Goal: Task Accomplishment & Management: Use online tool/utility

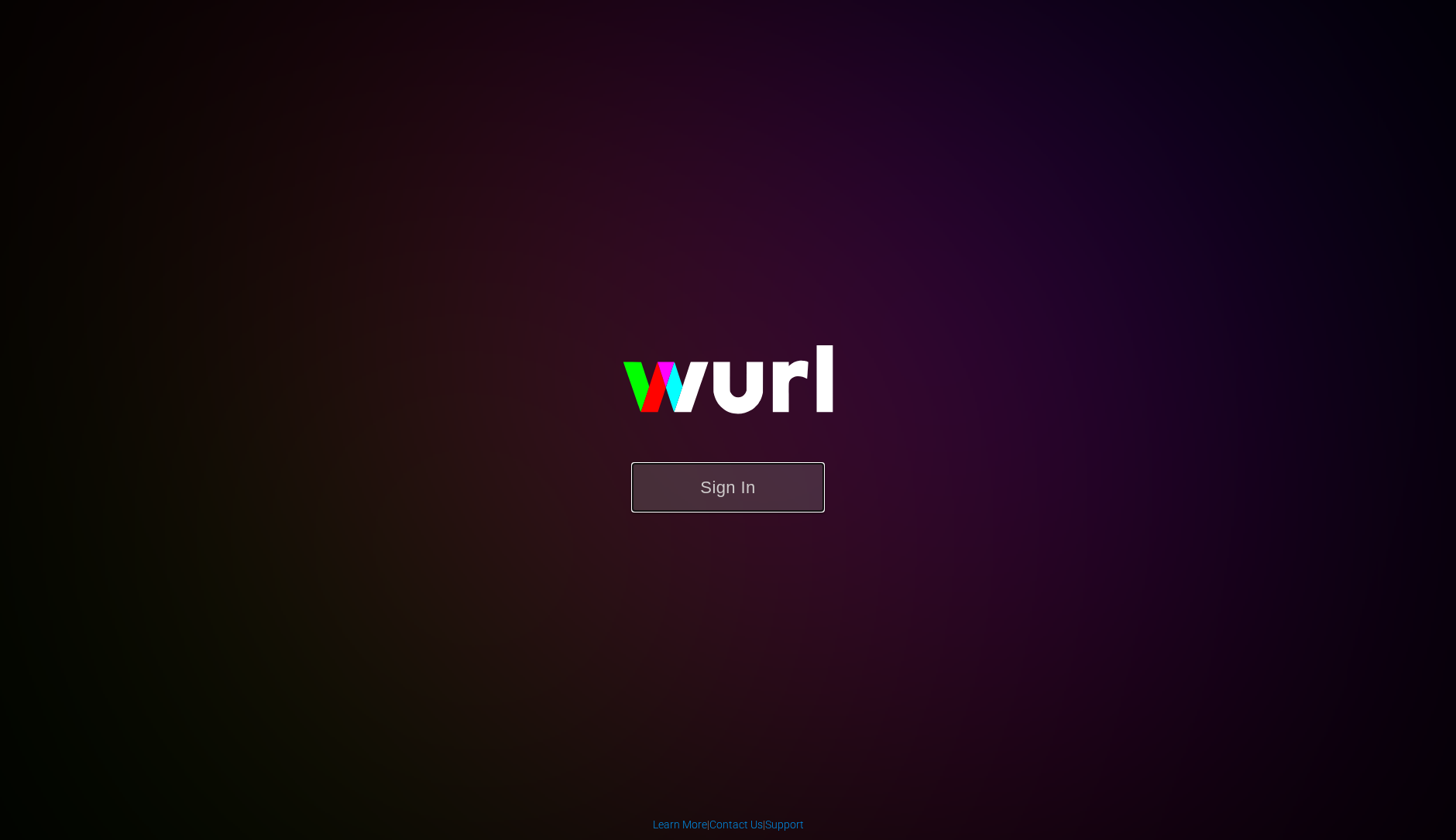
click at [758, 501] on button "Sign In" at bounding box center [728, 487] width 194 height 50
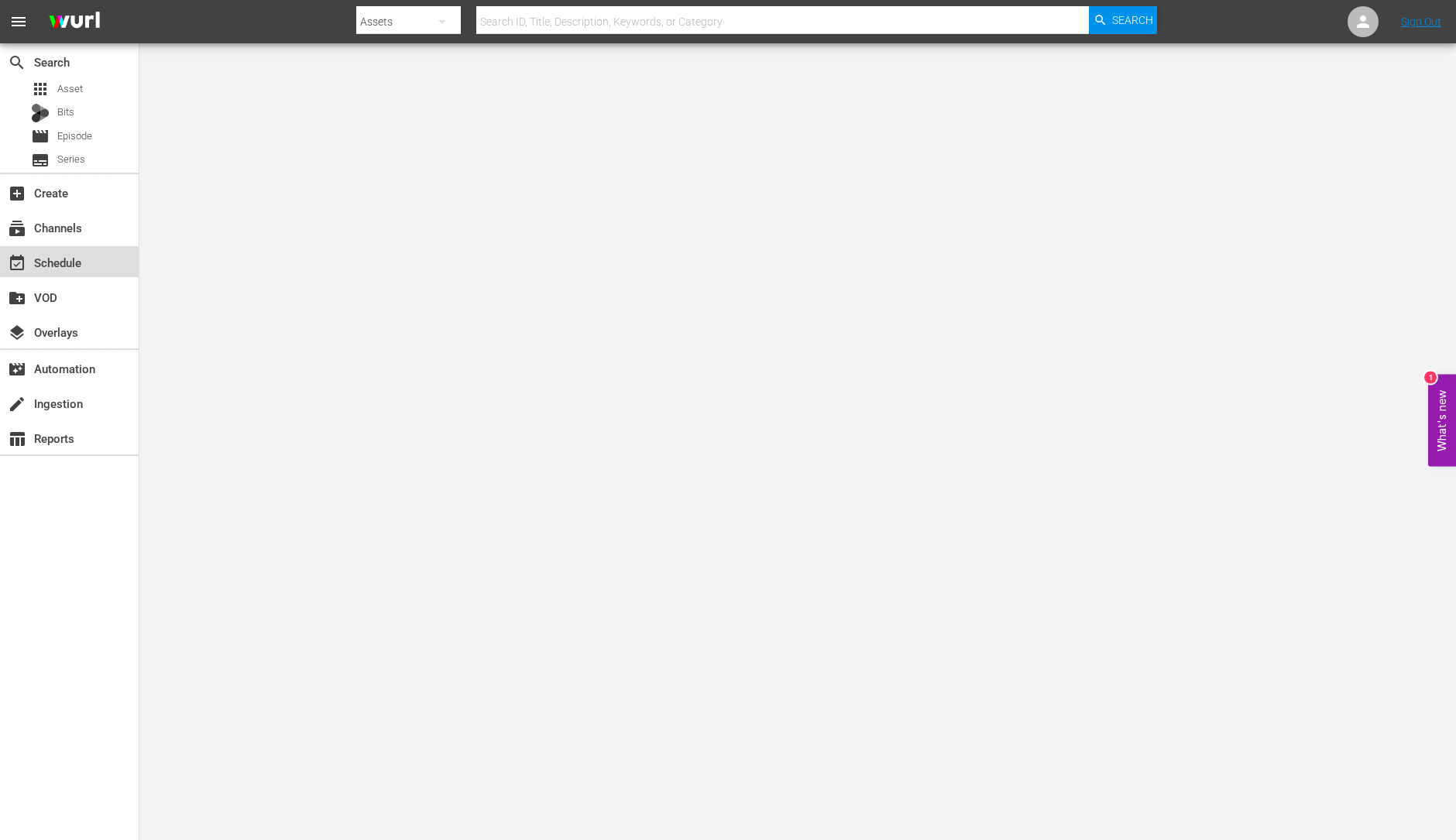
click at [78, 267] on div "event_available Schedule" at bounding box center [44, 260] width 87 height 14
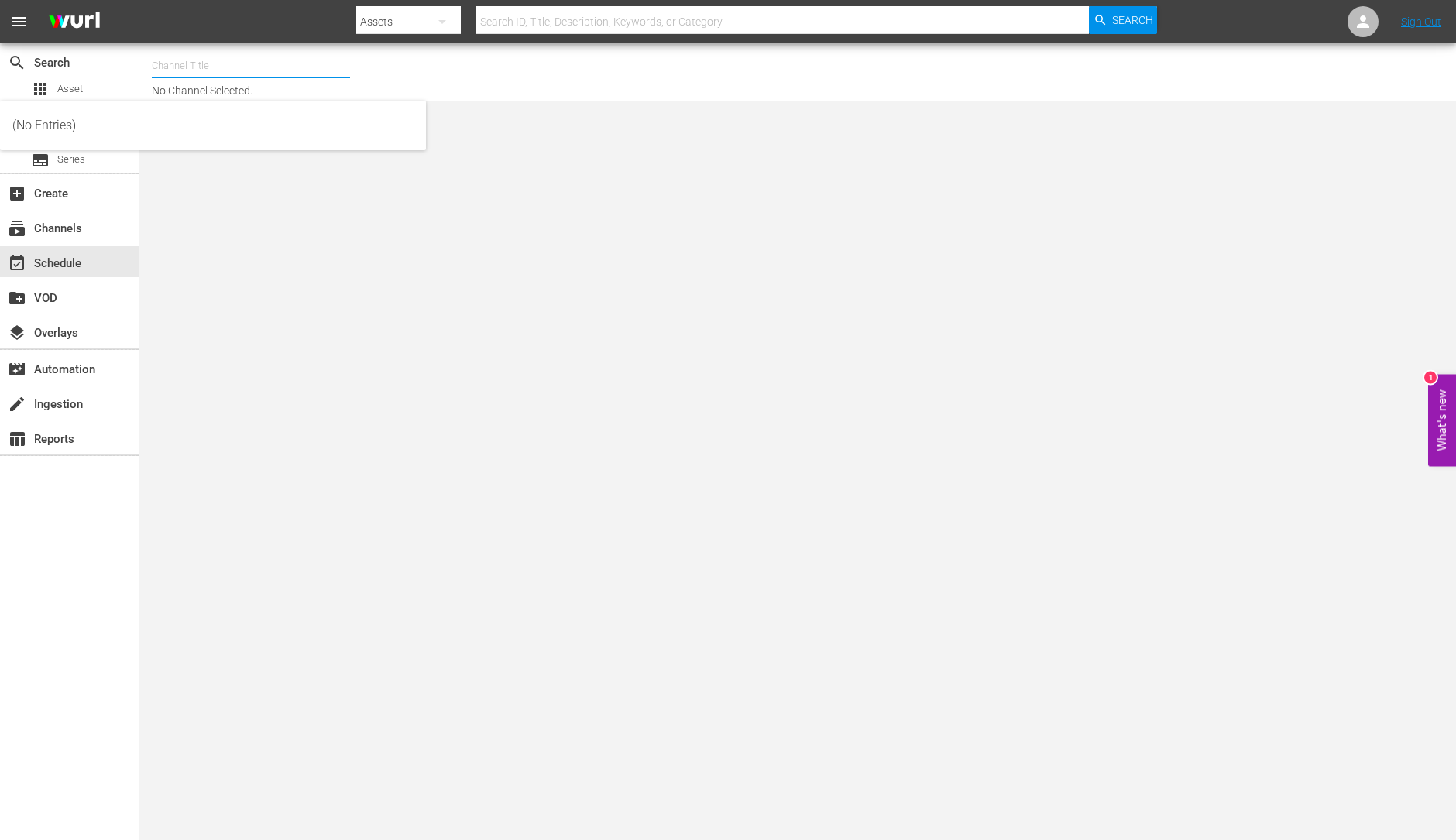
click at [237, 64] on input "text" at bounding box center [250, 66] width 198 height 38
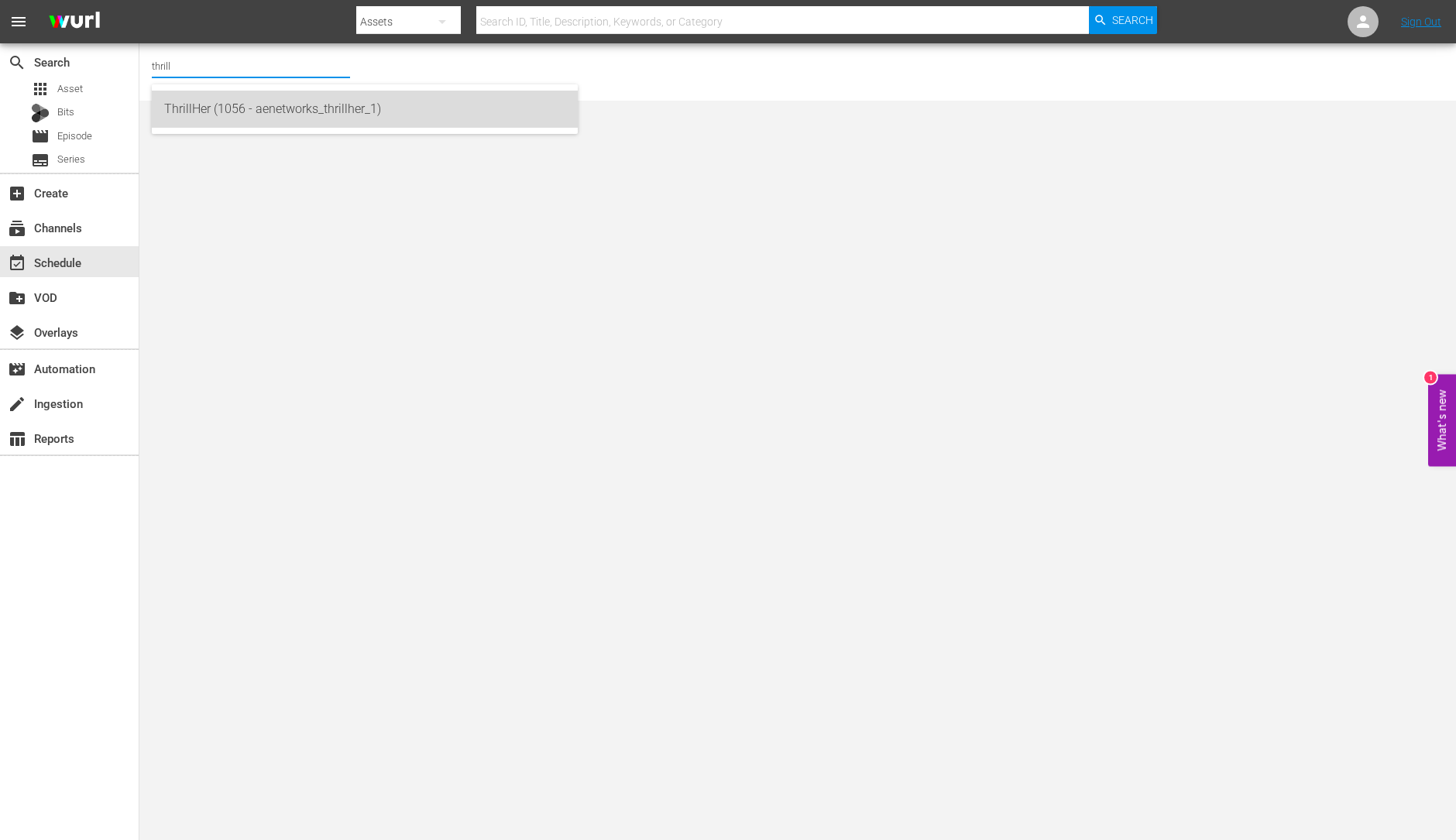
click at [230, 106] on div "ThrillHer (1056 - aenetworks_thrillher_1)" at bounding box center [364, 110] width 401 height 38
type input "ThrillHer (1056 - aenetworks_thrillher_1)"
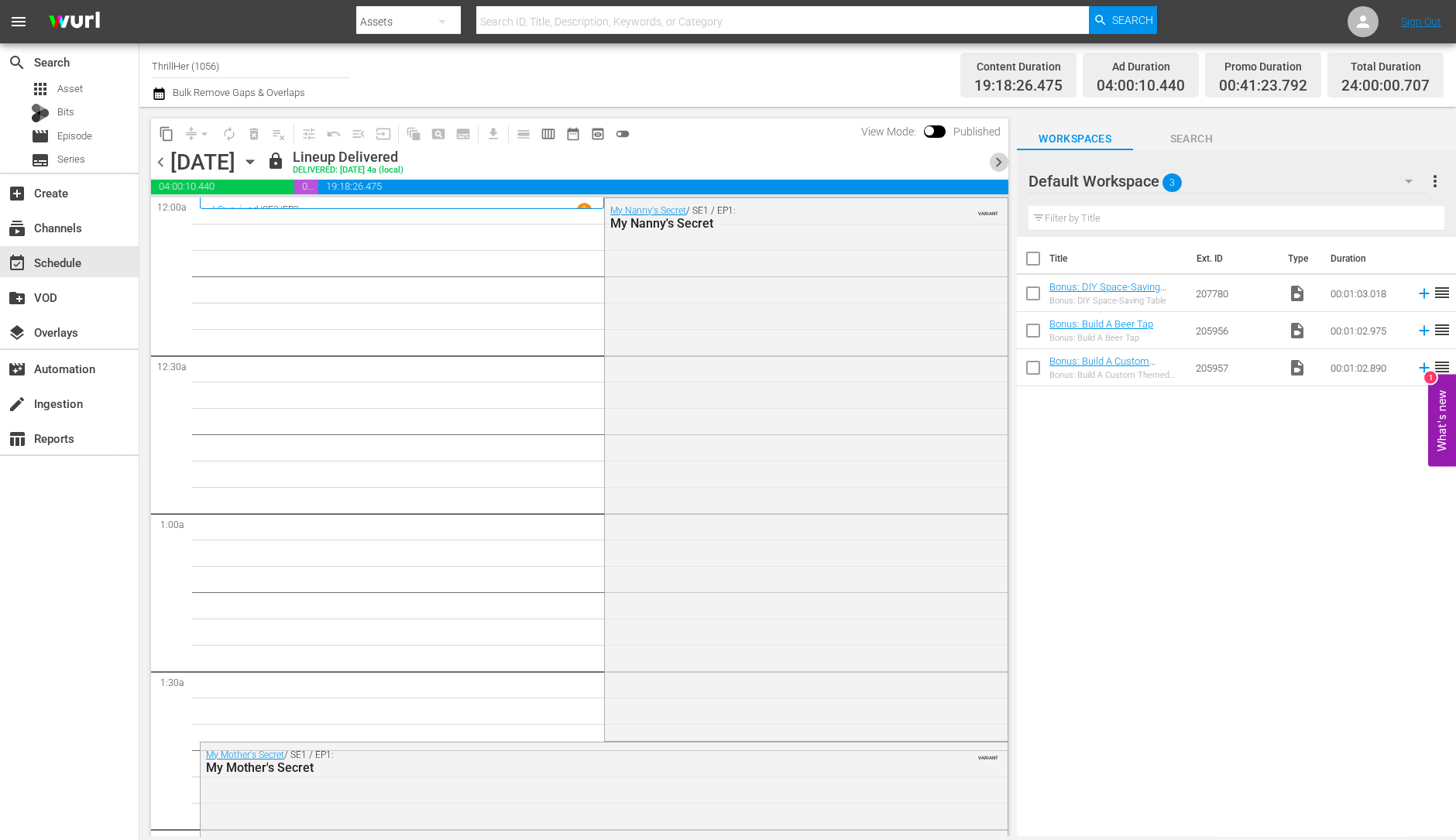
click at [1001, 159] on span "chevron_right" at bounding box center [999, 162] width 20 height 20
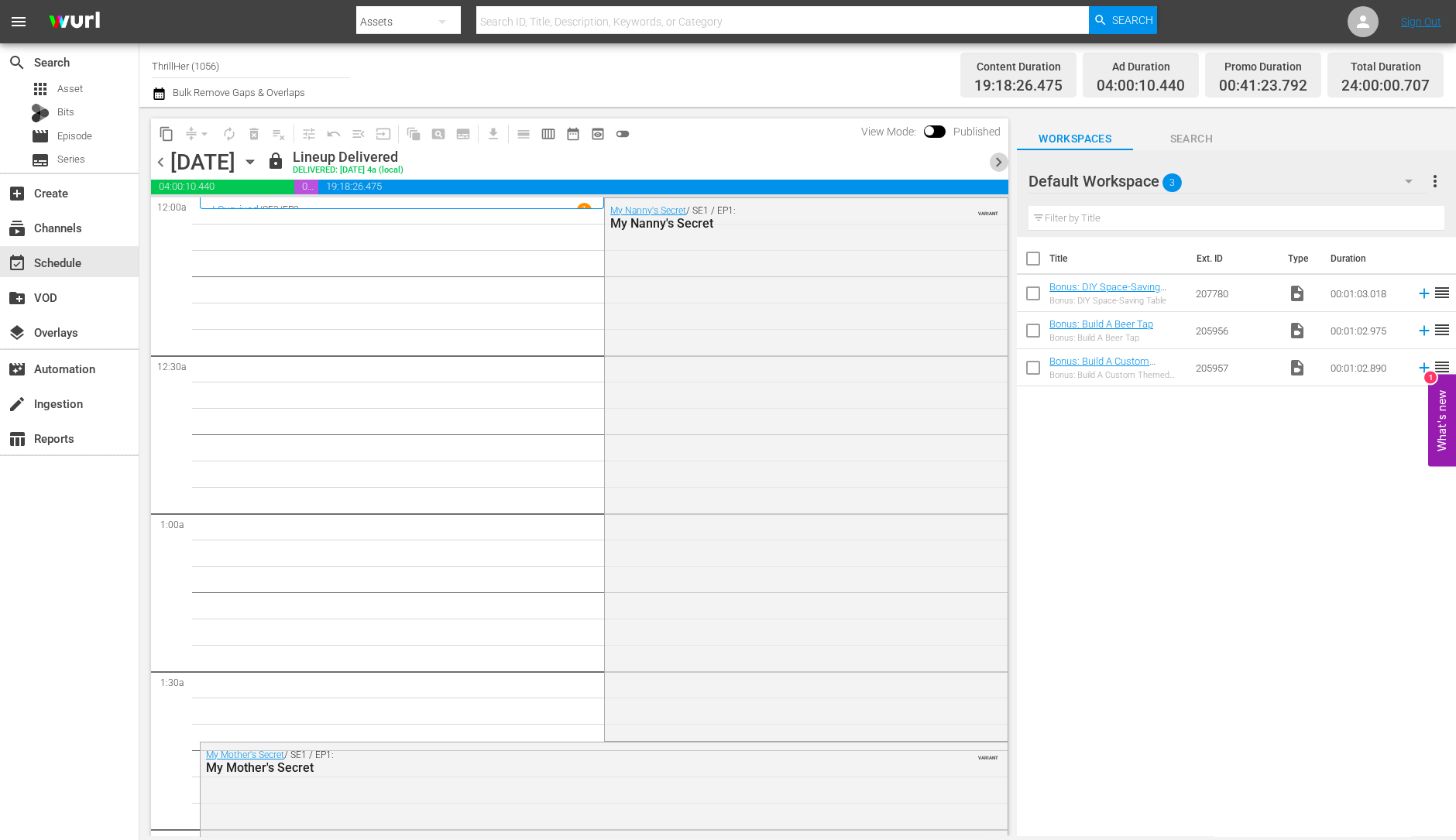
click at [1001, 159] on span "chevron_right" at bounding box center [999, 162] width 20 height 20
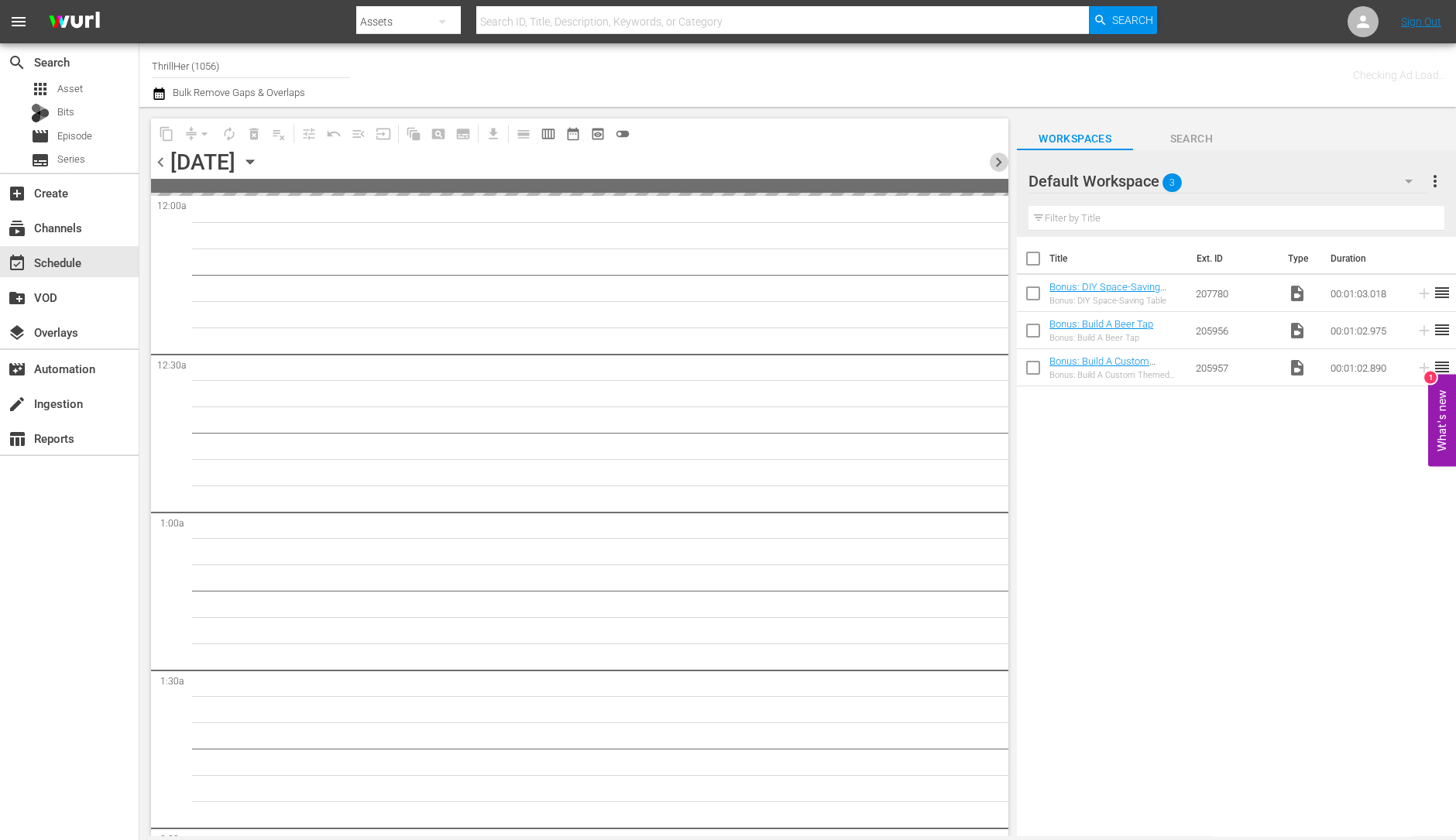
click at [1001, 159] on span "chevron_right" at bounding box center [999, 162] width 20 height 20
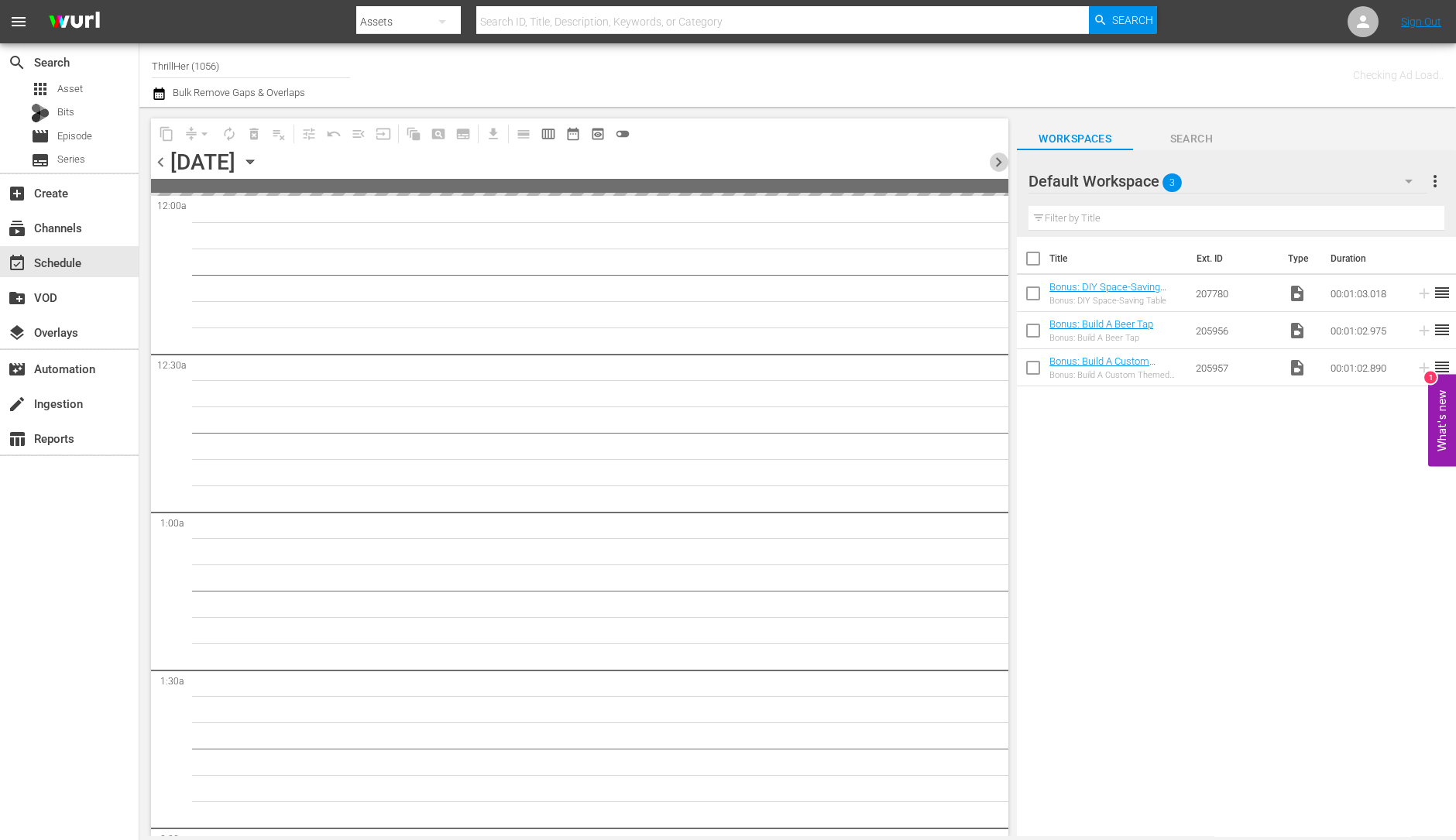
click at [1001, 159] on span "chevron_right" at bounding box center [999, 162] width 20 height 20
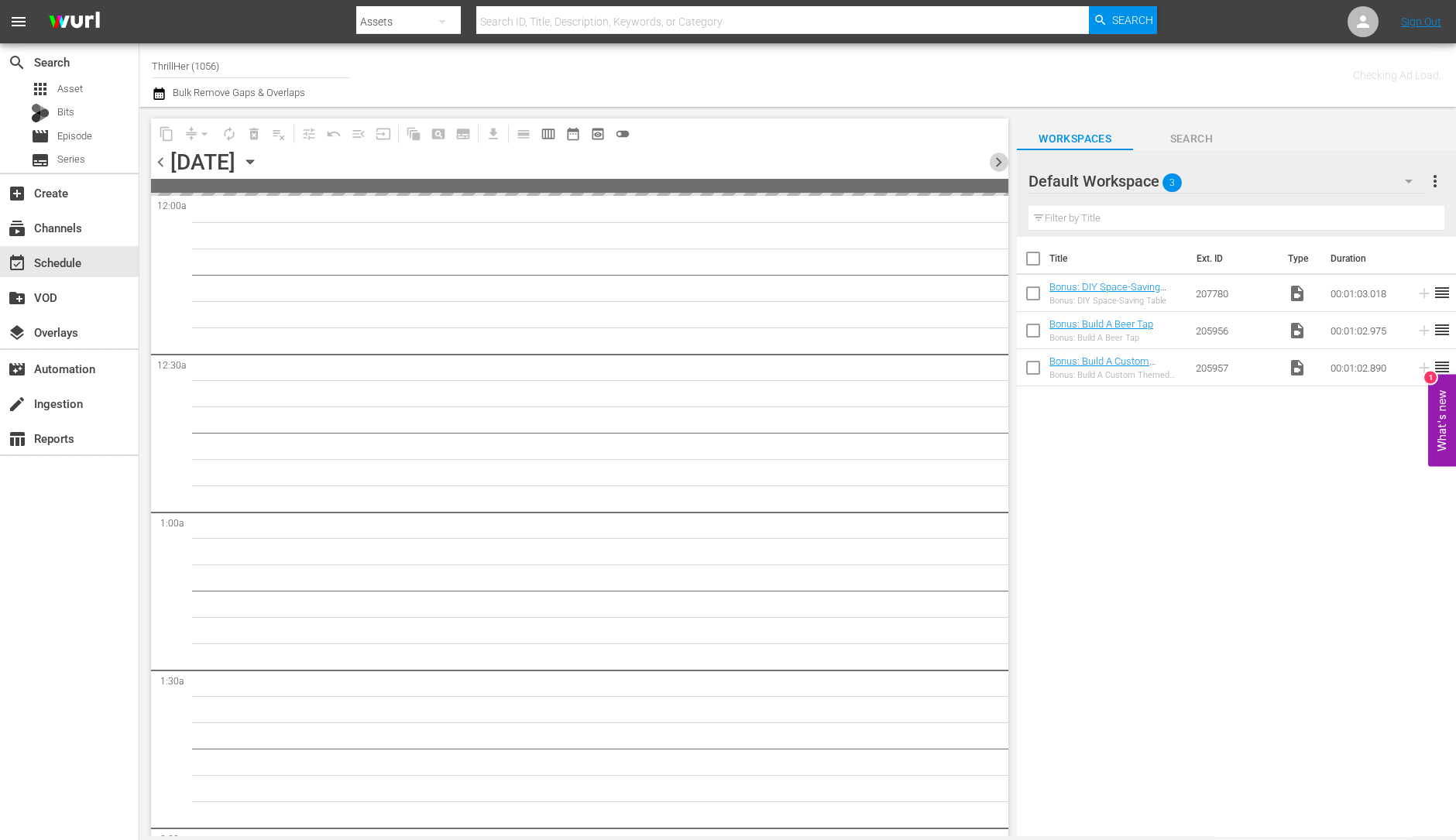
click at [1001, 159] on span "chevron_right" at bounding box center [999, 162] width 20 height 20
click at [166, 157] on span "chevron_left" at bounding box center [161, 162] width 20 height 20
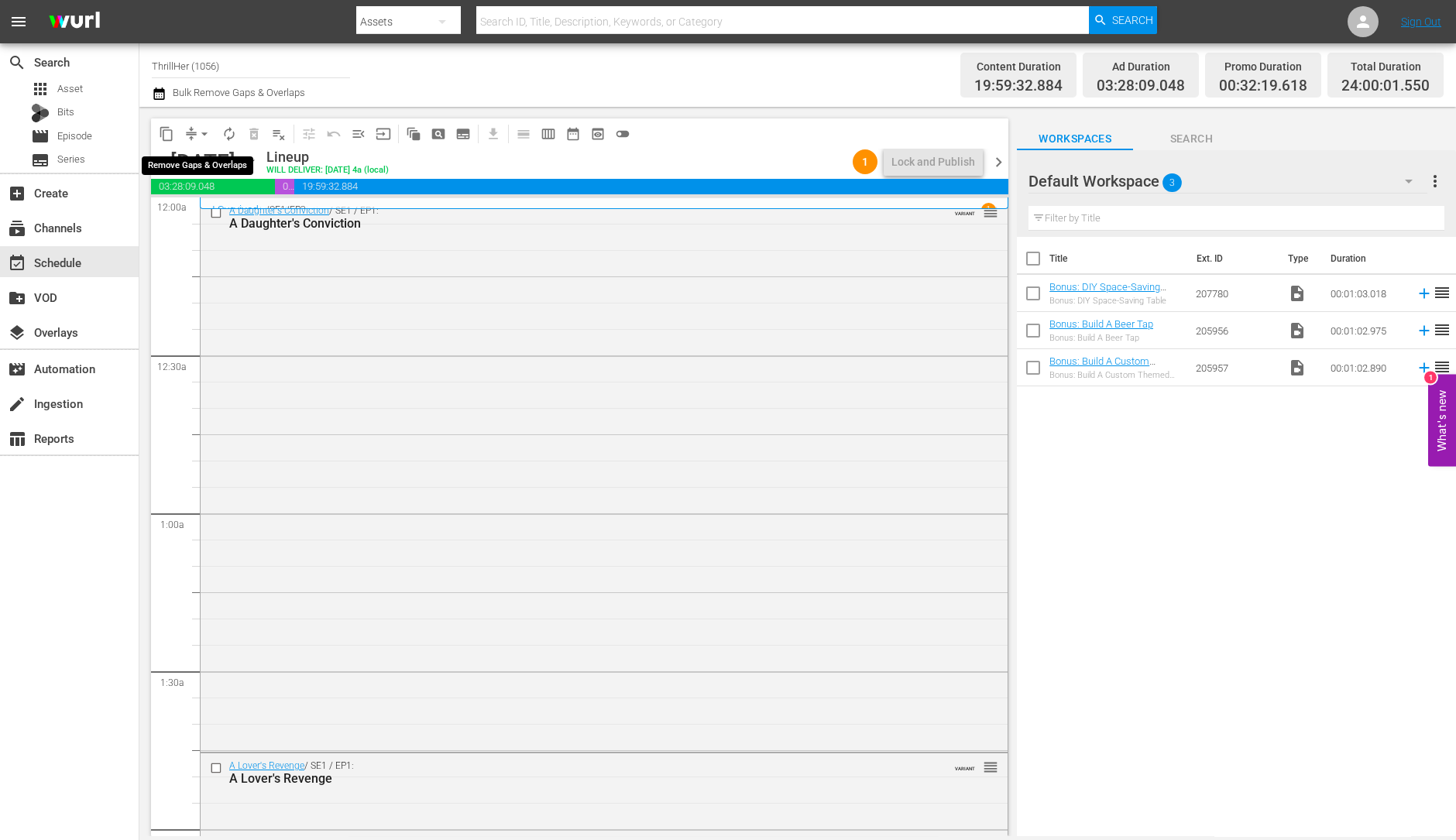
click at [205, 132] on span "arrow_drop_down" at bounding box center [205, 135] width 16 height 16
click at [209, 163] on li "Align to Midnight" at bounding box center [205, 164] width 162 height 26
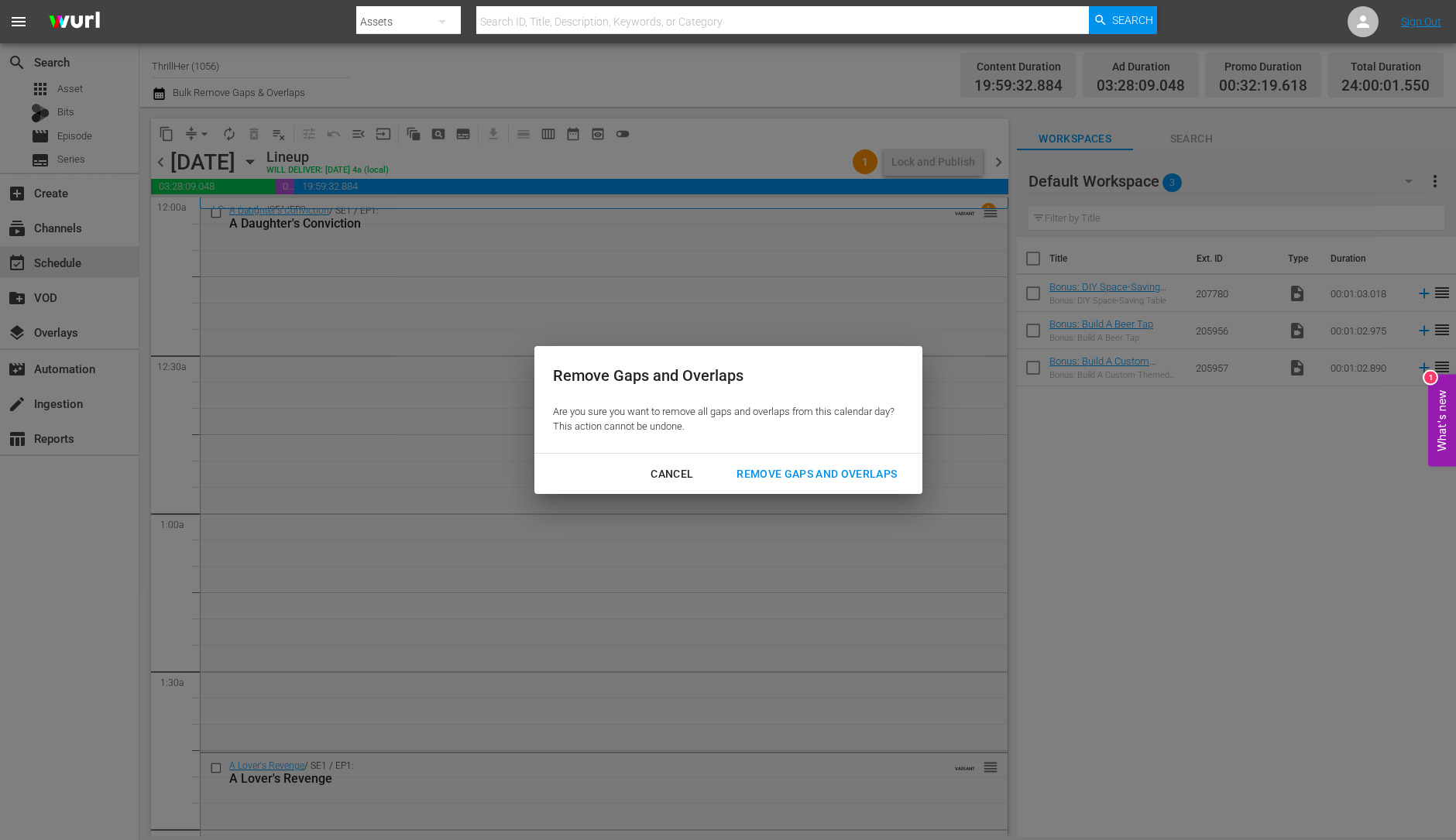
click at [840, 478] on div "Remove Gaps and Overlaps" at bounding box center [816, 475] width 185 height 20
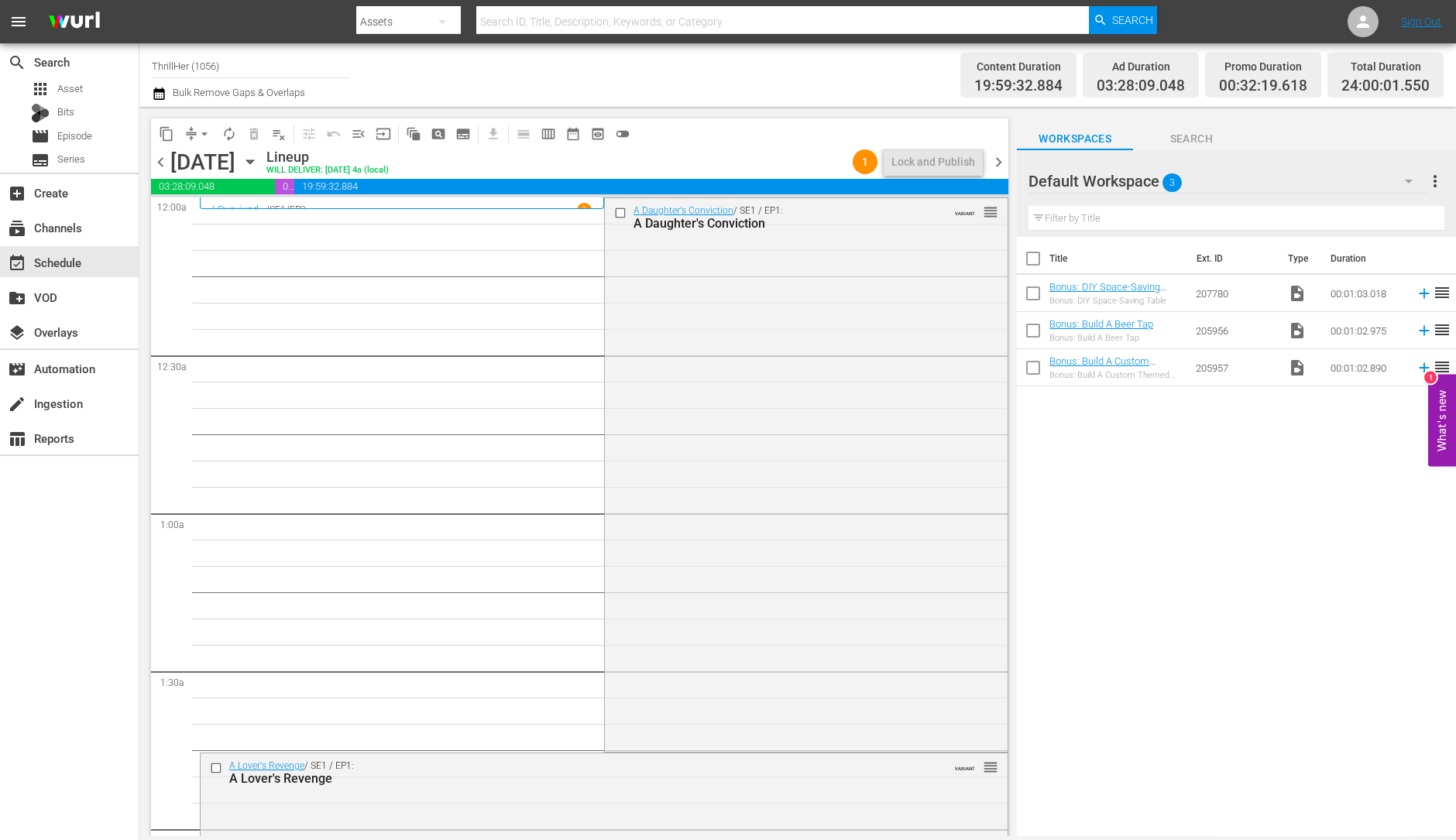
click at [162, 162] on span "chevron_left" at bounding box center [161, 162] width 20 height 20
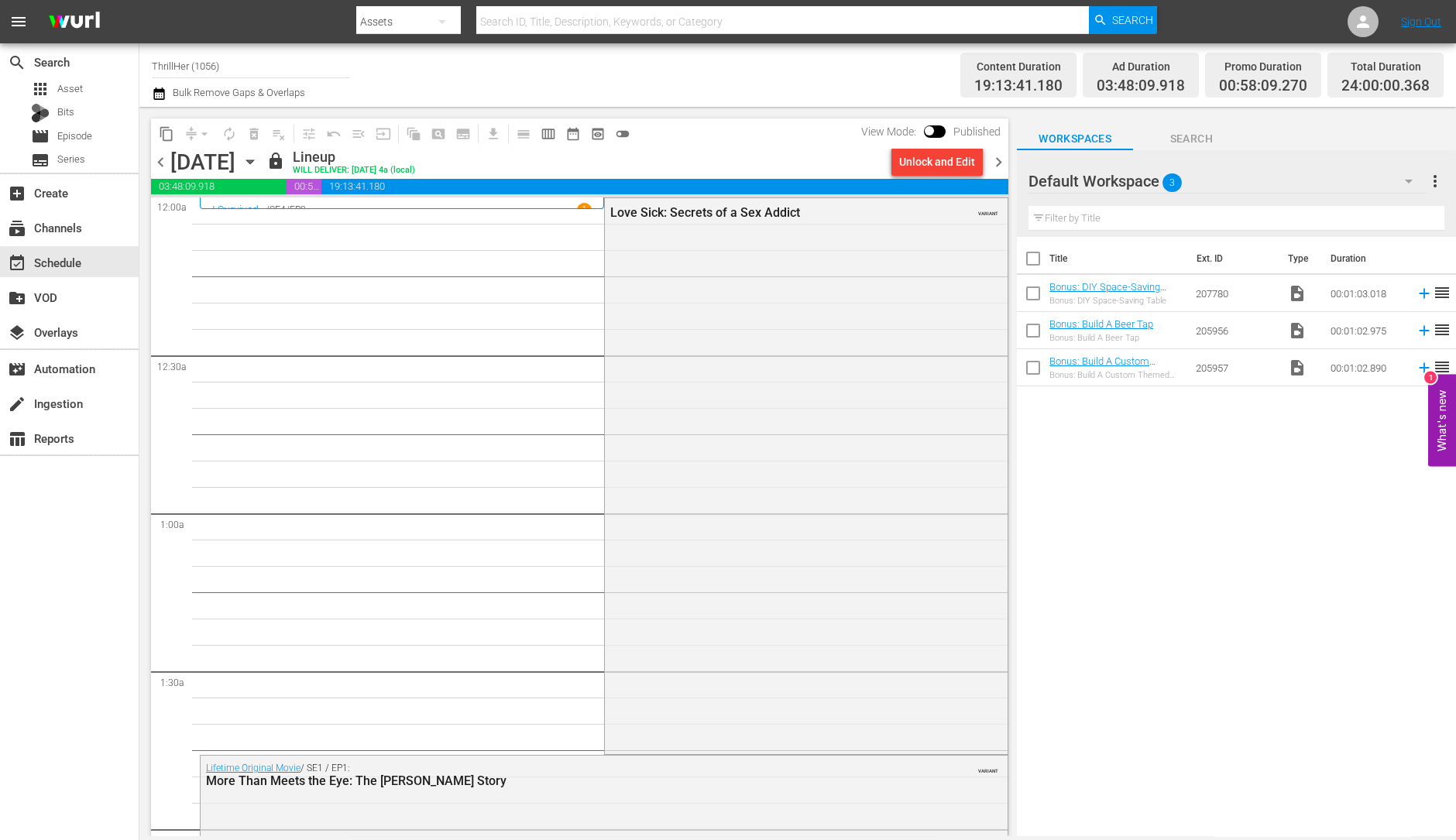
click at [999, 168] on span "chevron_right" at bounding box center [999, 162] width 20 height 20
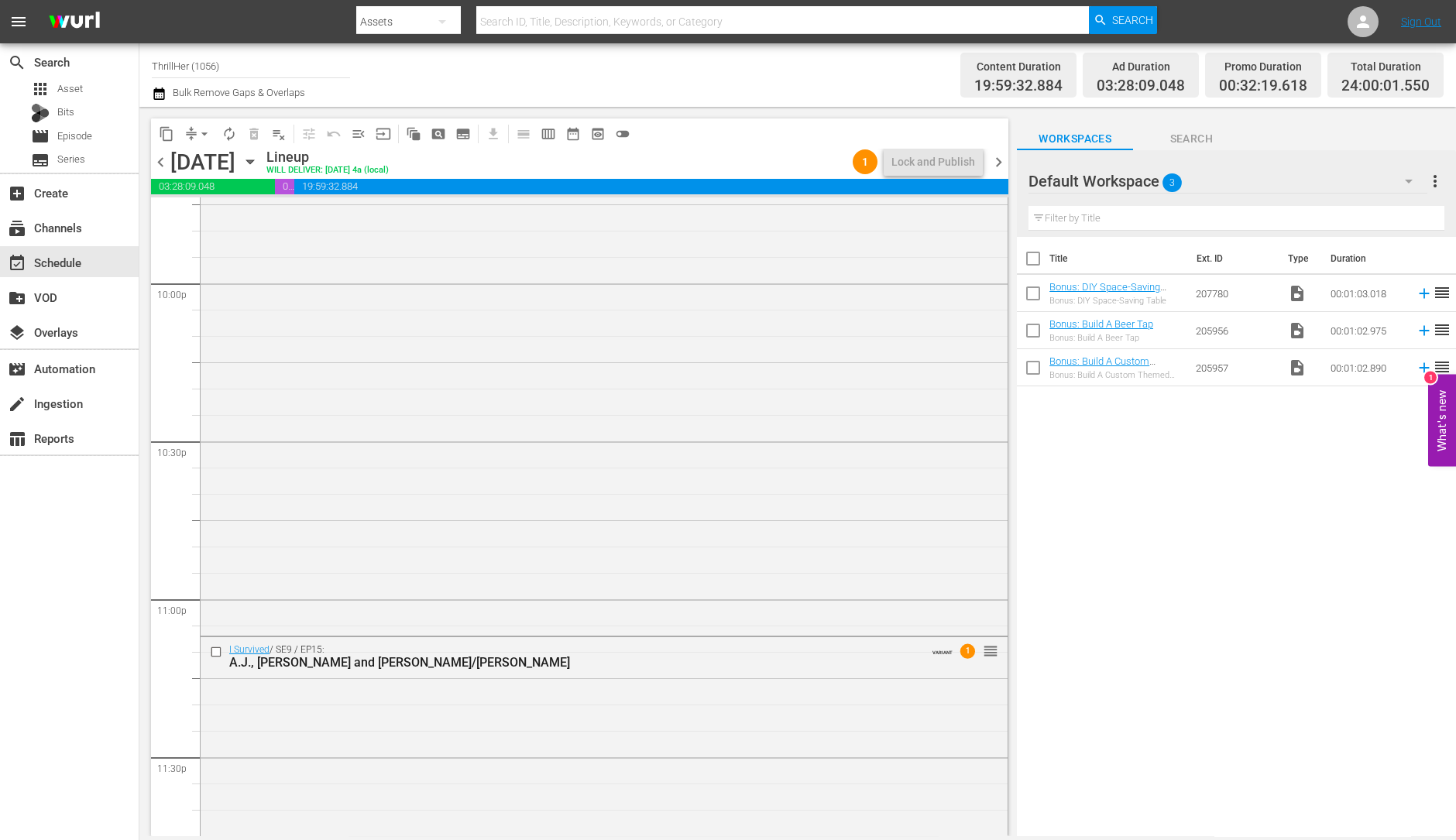
scroll to position [6944, 0]
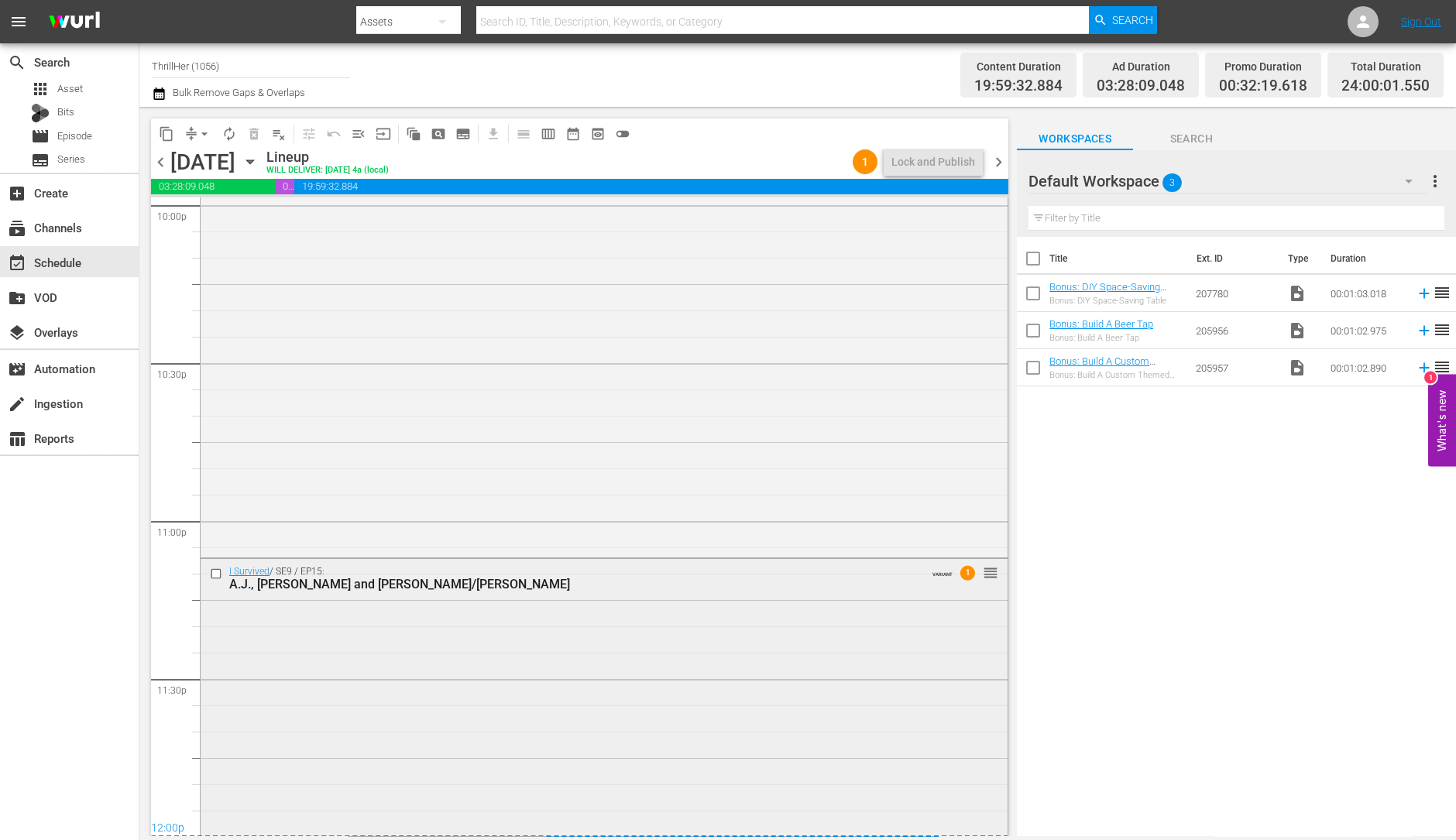
click at [531, 765] on div "I Survived / SE9 / EP15: A.J., Carolyn and Stacy/Lynne VARIANT 1 reorder" at bounding box center [604, 696] width 807 height 273
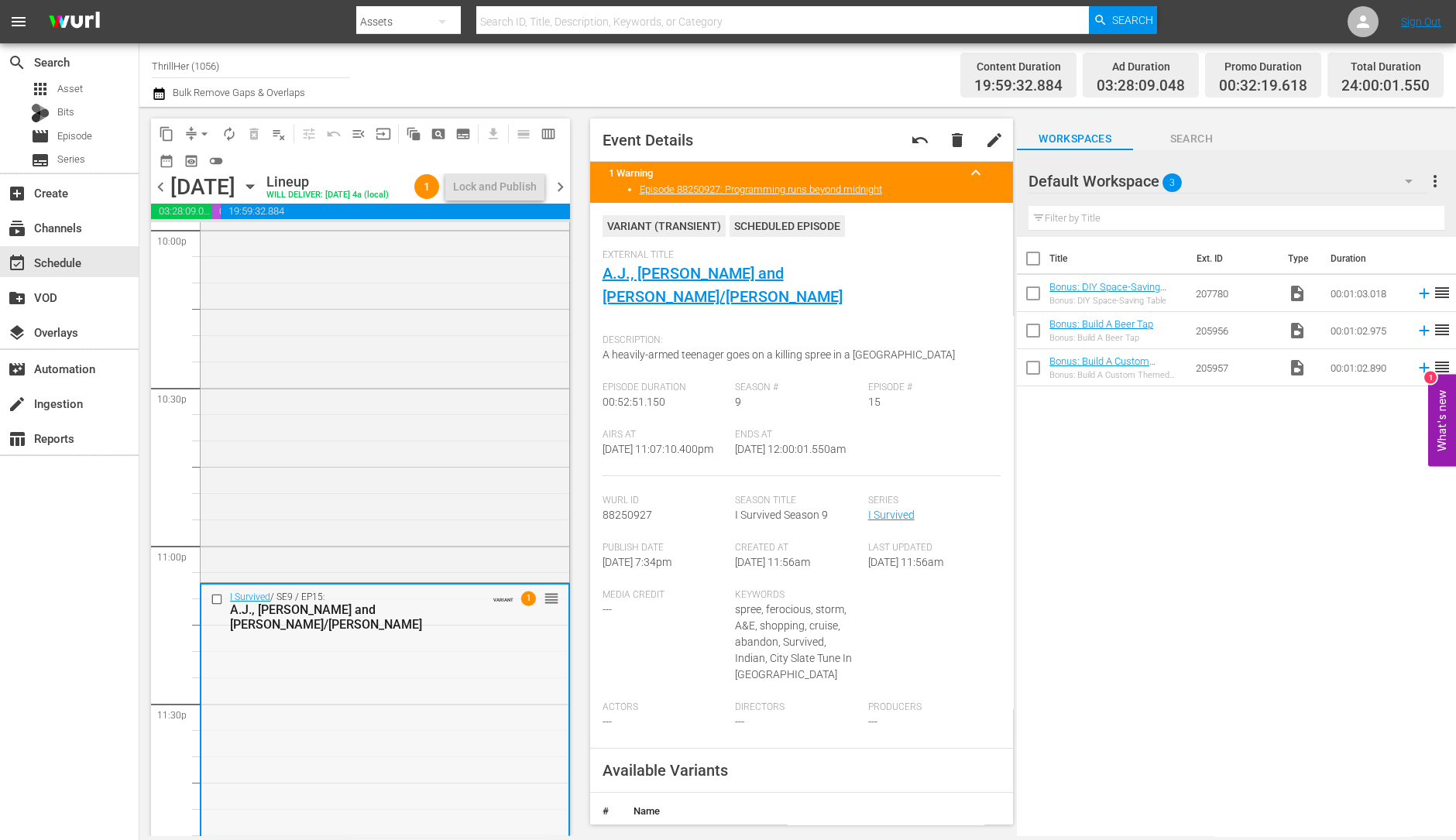
scroll to position [6993, 0]
